Goal: Information Seeking & Learning: Learn about a topic

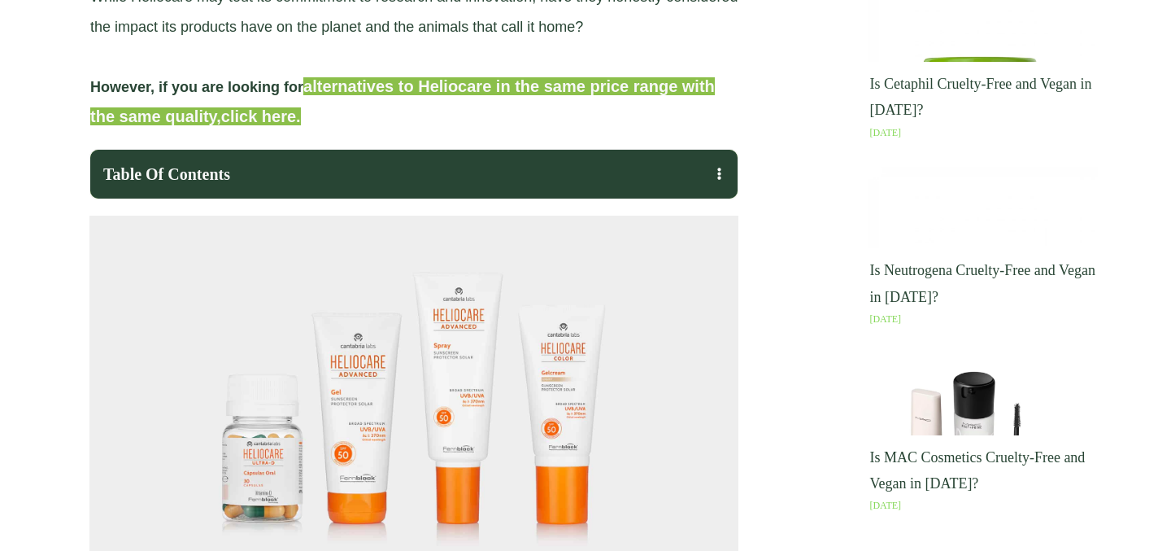
scroll to position [1175, 0]
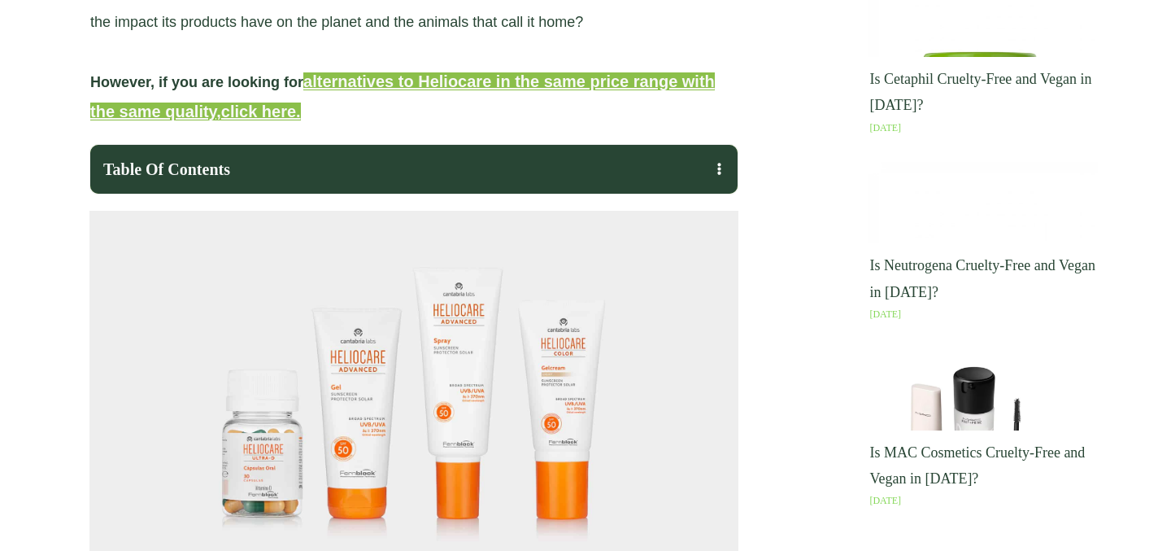
click at [463, 120] on span "alternatives to Heliocare in the same price range with the same quality," at bounding box center [402, 96] width 625 height 48
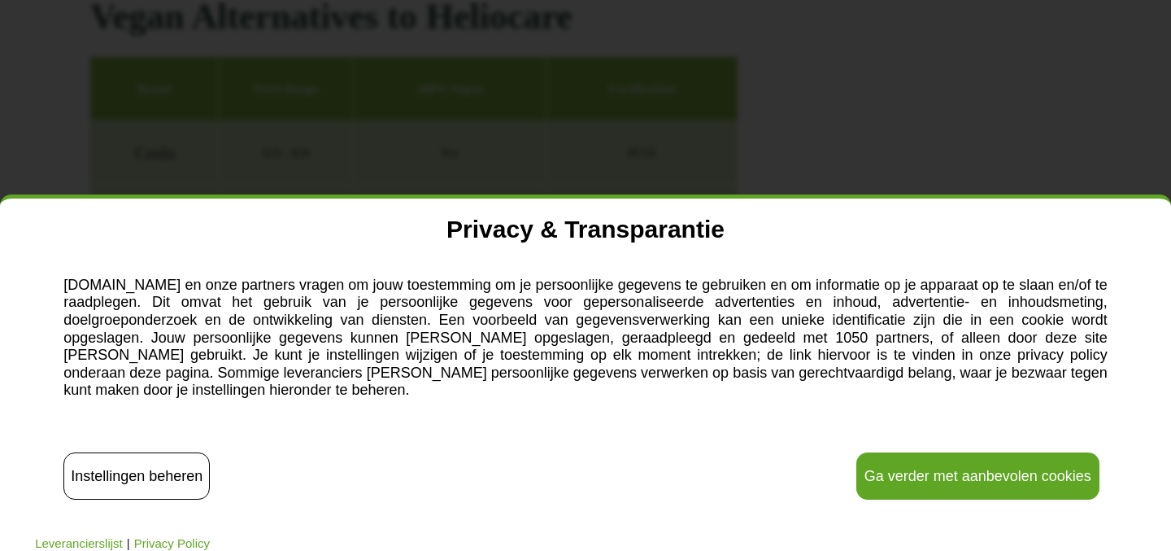
click at [979, 468] on button "Ga verder met aanbevolen cookies" at bounding box center [977, 475] width 243 height 47
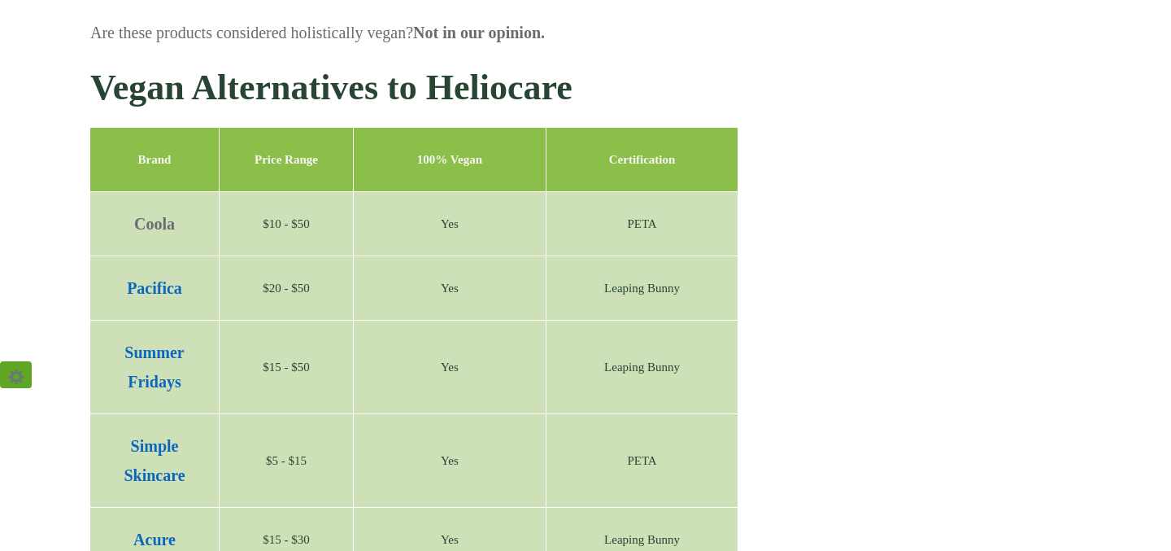
scroll to position [4177, 0]
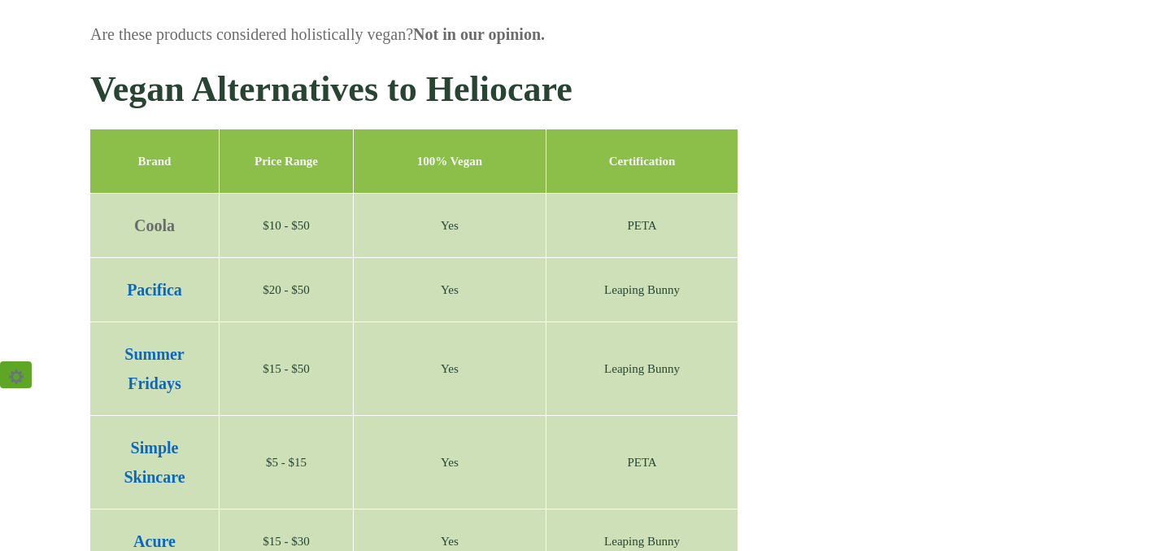
click at [142, 433] on p "Simple Skincare" at bounding box center [154, 462] width 94 height 59
click at [158, 438] on link "Simple Skincare" at bounding box center [154, 461] width 61 height 47
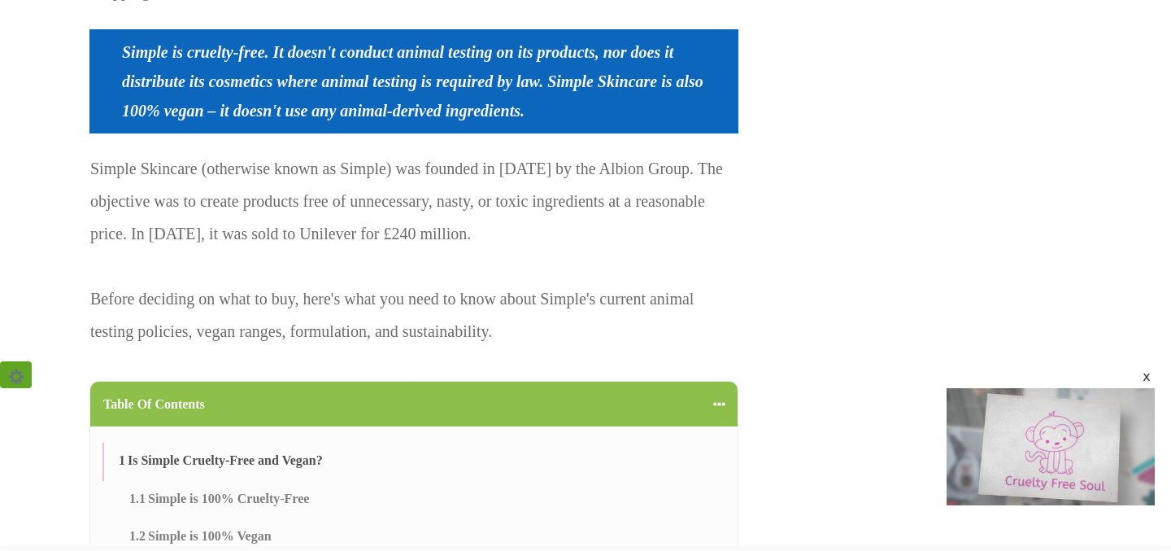
scroll to position [1112, 0]
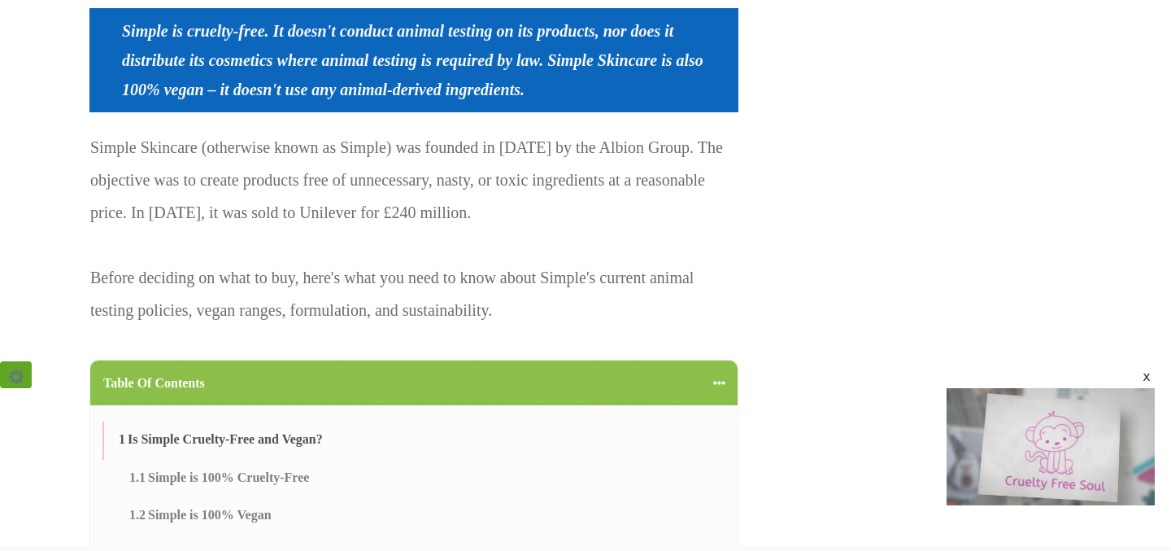
click at [1144, 376] on div "x" at bounding box center [1146, 376] width 13 height 13
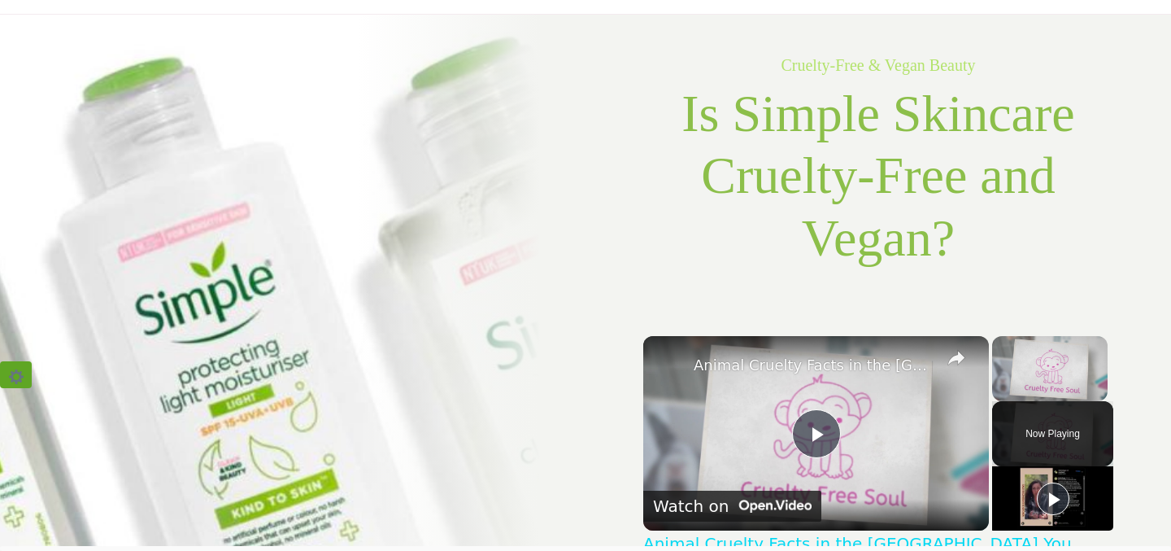
scroll to position [176, 0]
